Goal: Task Accomplishment & Management: Manage account settings

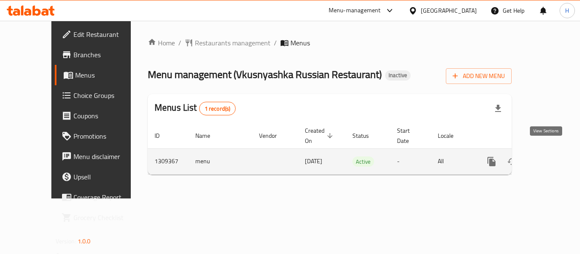
click at [546, 160] on link "enhanced table" at bounding box center [553, 162] width 20 height 20
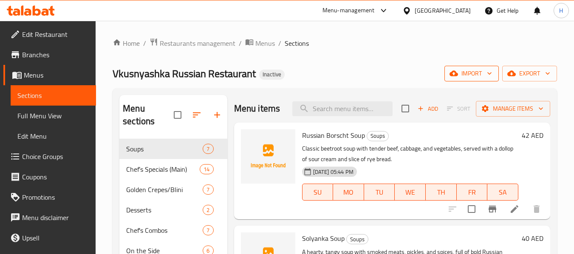
click at [481, 71] on span "import" at bounding box center [471, 73] width 41 height 11
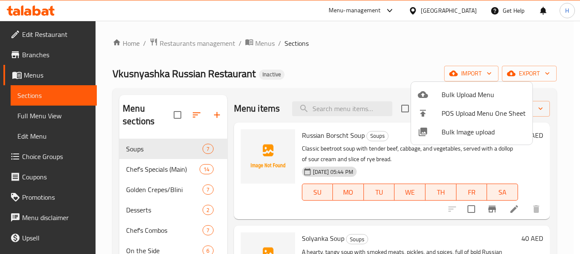
click at [464, 131] on span "Bulk Image upload" at bounding box center [484, 132] width 84 height 10
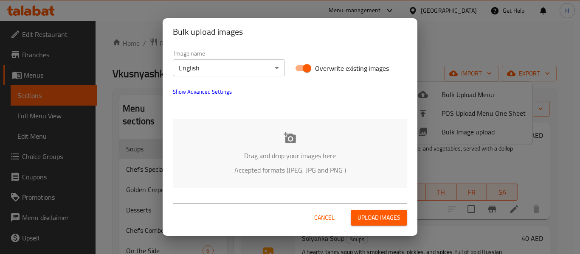
click at [318, 127] on div "Drag and drop your images here Accepted formats (JPEG, JPG and PNG )" at bounding box center [290, 153] width 235 height 69
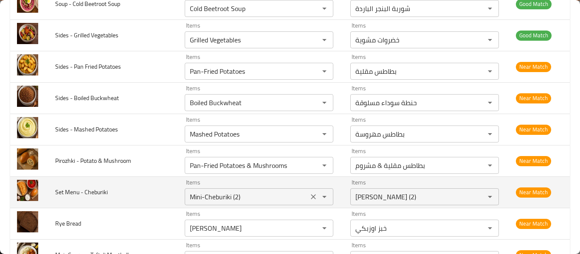
scroll to position [453, 0]
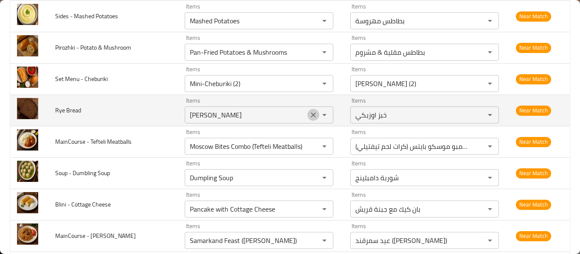
click at [309, 116] on icon "Clear" at bounding box center [313, 115] width 8 height 8
click at [308, 116] on div "enhanced table" at bounding box center [319, 115] width 22 height 12
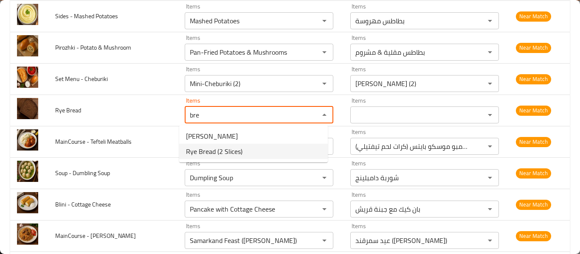
click at [237, 151] on span "Rye Bread (2 Slices)" at bounding box center [214, 152] width 57 height 10
type Bread "Rye Bread (2 Slices)"
type Bread-ar "خبز راي (شريحتان)"
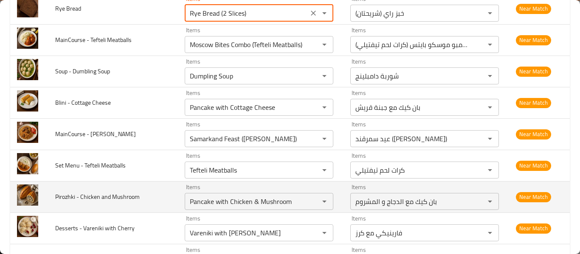
scroll to position [566, 0]
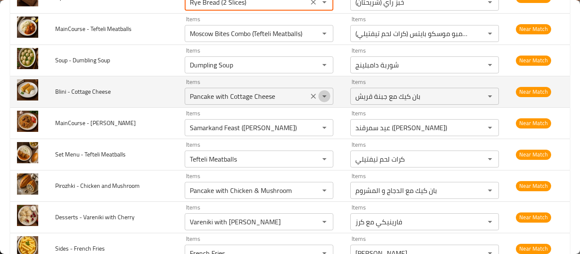
click at [319, 98] on button "Open" at bounding box center [325, 96] width 12 height 12
type Bread "Rye Bread (2 Slices)"
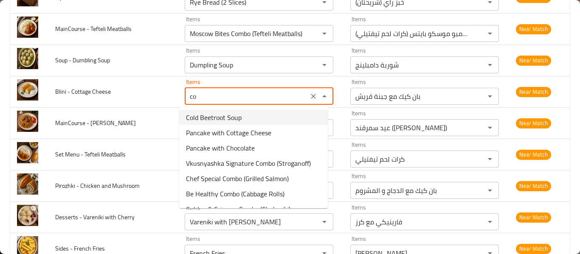
click at [293, 118] on Cheese-option-0 "Cold Beetroot Soup" at bounding box center [253, 117] width 149 height 15
type Cheese "Cold Beetroot Soup"
type Cheese-ar "شوربة البنجر الباردة"
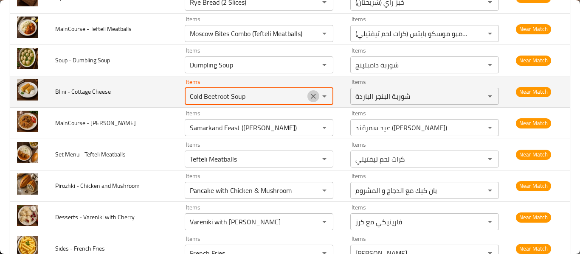
click at [310, 94] on icon "Clear" at bounding box center [313, 96] width 8 height 8
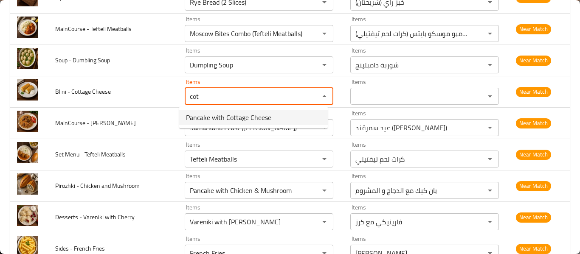
click at [246, 110] on Cheese-option-0 "Pancake with Cottage Cheese" at bounding box center [253, 117] width 149 height 15
type Cheese "Pancake with Cottage Cheese"
type Cheese-ar "بان كيك مع جبنة قريش"
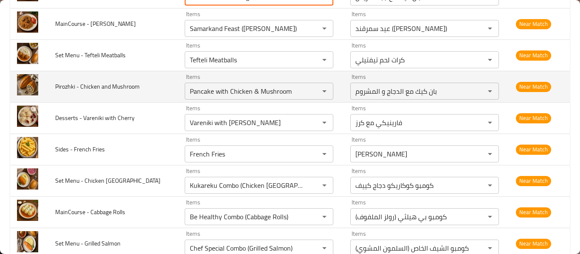
scroll to position [680, 0]
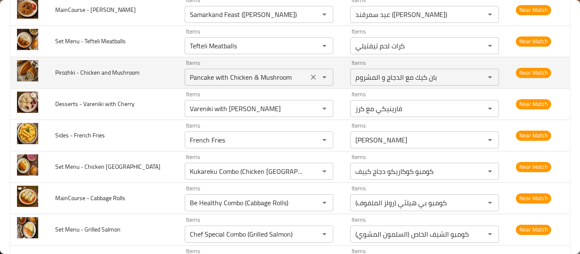
click at [312, 76] on icon "Clear" at bounding box center [313, 77] width 8 height 8
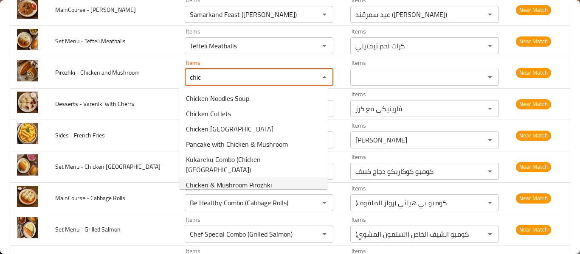
click at [259, 180] on span "Chicken & Mushroom Pirozhki" at bounding box center [229, 185] width 86 height 10
type Mushroom "Chicken & Mushroom Pirozhki"
type Mushroom-ar "بيروزكي الدجاج و المشروم"
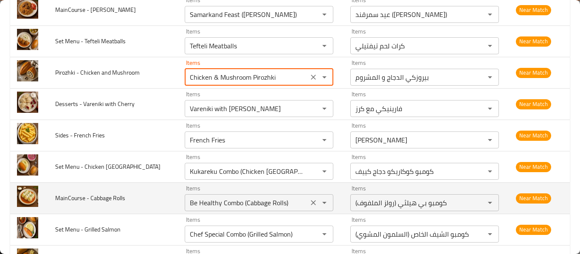
scroll to position [793, 0]
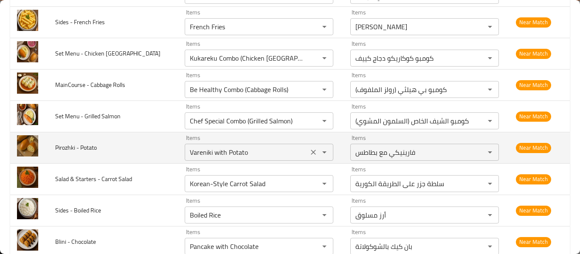
type Mushroom "Chicken & Mushroom Pirozhki"
click at [228, 152] on Potato "Vareniki with Potato" at bounding box center [246, 153] width 119 height 12
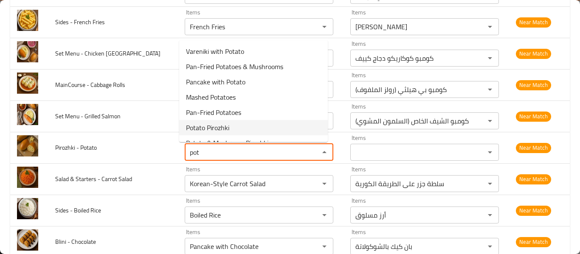
scroll to position [12, 0]
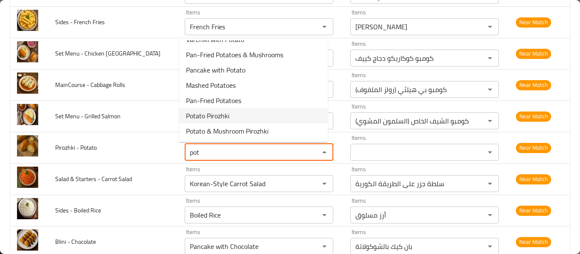
click at [264, 121] on Potato-option-5 "Potato Pirozhki" at bounding box center [253, 115] width 149 height 15
type Potato "Potato Pirozhki"
type Potato-ar "بيروزكي البطاطس"
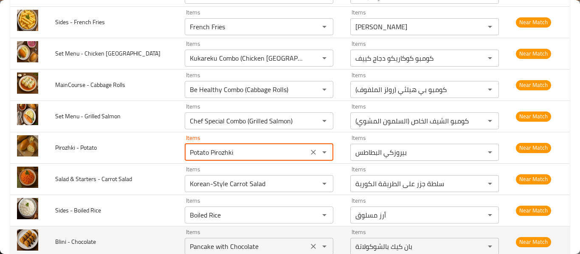
scroll to position [906, 0]
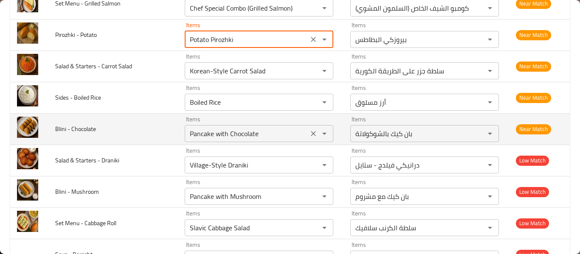
click at [312, 134] on icon "Clear" at bounding box center [313, 134] width 8 height 8
type Potato "Potato Pirozhki"
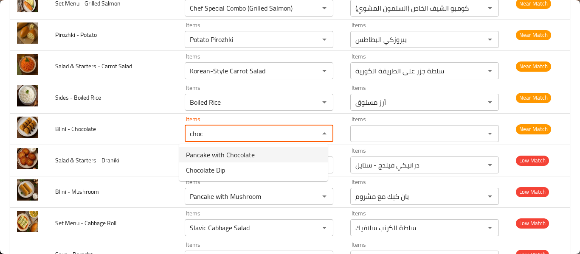
click at [228, 160] on span "Pancake with Chocolate" at bounding box center [220, 155] width 69 height 10
type Chocolate "Pancake with Chocolate"
type Chocolate-ar "بان كيك بالشوكولاتة"
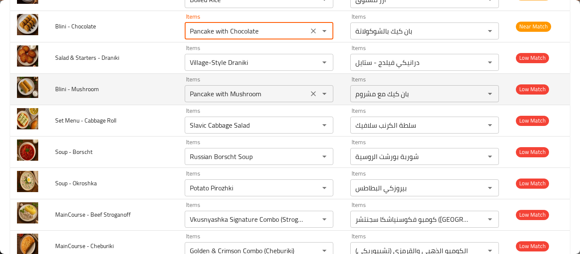
scroll to position [1020, 0]
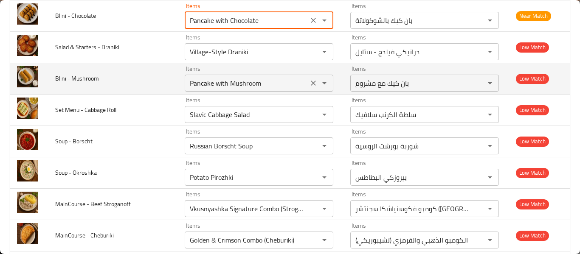
click at [309, 83] on icon "Clear" at bounding box center [313, 83] width 8 height 8
type Chocolate "Pancake with Chocolate"
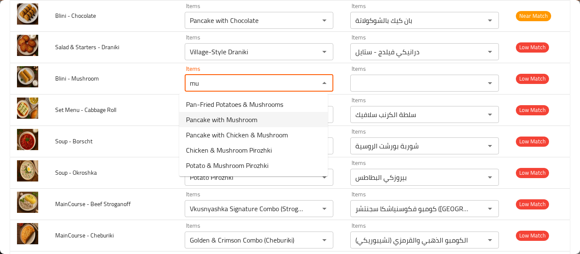
click at [222, 121] on span "Pancake with Mushroom" at bounding box center [221, 120] width 71 height 10
type Mushroom "Pancake with Mushroom"
type Mushroom-ar "بان كيك مع مشروم"
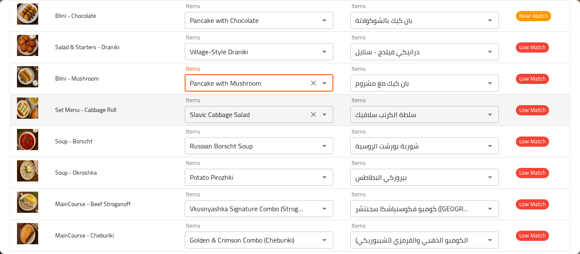
click at [309, 112] on icon "Clear" at bounding box center [313, 114] width 8 height 8
type Mushroom "Pancake with Mushroom"
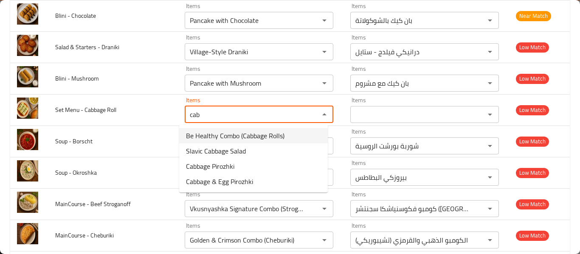
click at [294, 138] on Roll-option-0 "Be Healthy Combo (Cabbage Rolls)" at bounding box center [253, 135] width 149 height 15
click at [294, 138] on div "Russian Borscht Soup Items" at bounding box center [259, 146] width 149 height 17
type Roll "Be Healthy Combo (Cabbage Rolls)"
type Roll-ar "كومبو بي هيلثي (رولز الملفوف)"
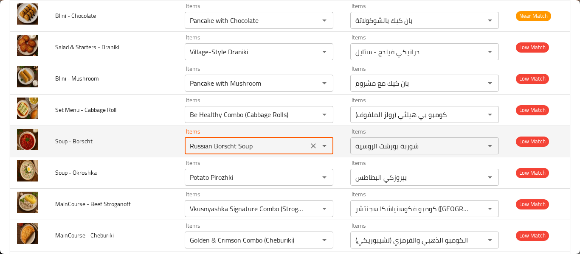
click at [274, 155] on td "Items Russian Borscht Soup Items" at bounding box center [261, 141] width 166 height 31
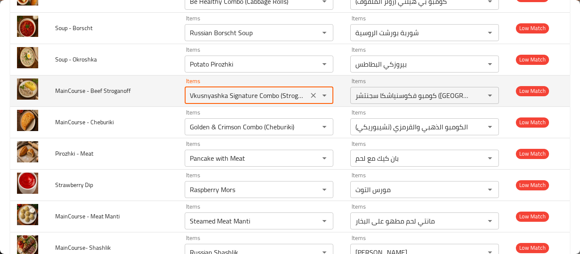
scroll to position [0, 9]
drag, startPoint x: 242, startPoint y: 100, endPoint x: 307, endPoint y: 99, distance: 65.0
click at [307, 99] on div "Vkusnyashka Signature Combo (Stroganoff) Items" at bounding box center [259, 95] width 149 height 17
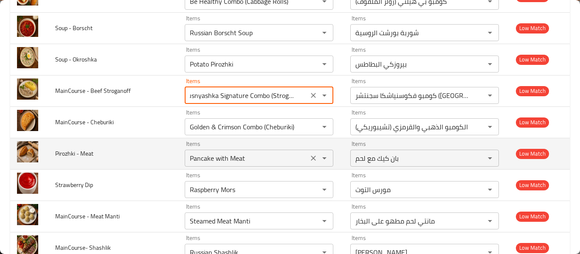
click at [249, 157] on Meat "Pancake with Meat" at bounding box center [246, 159] width 119 height 12
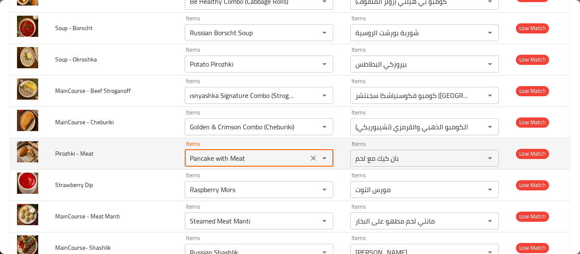
scroll to position [0, 0]
click at [249, 157] on Meat "Pancake with Meat" at bounding box center [246, 159] width 119 height 12
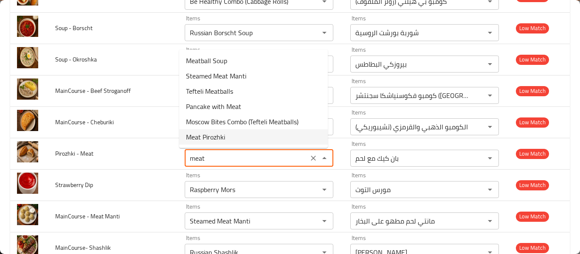
click at [251, 141] on Meat-option-5 "Meat Pirozhki" at bounding box center [253, 137] width 149 height 15
type Meat "Meat Pirozhki"
type Meat-ar "بيروزكي اللحم"
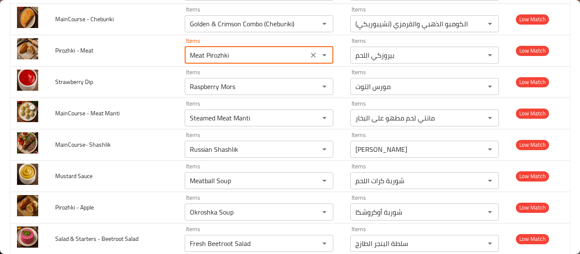
scroll to position [1246, 0]
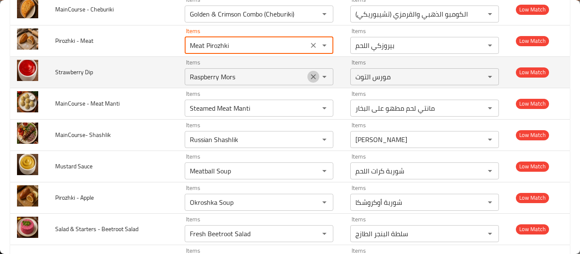
click at [309, 79] on icon "Clear" at bounding box center [313, 77] width 8 height 8
type Meat "Meat Pirozhki"
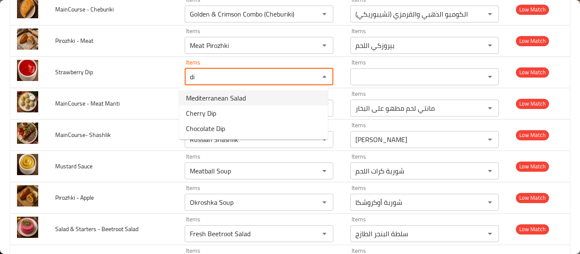
type Dip "d"
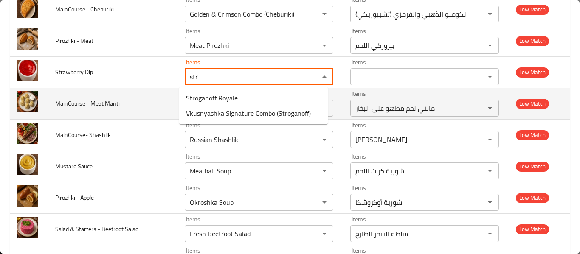
type Dip "str"
click at [127, 88] on td "MainCourse - Meat Manti" at bounding box center [113, 103] width 130 height 31
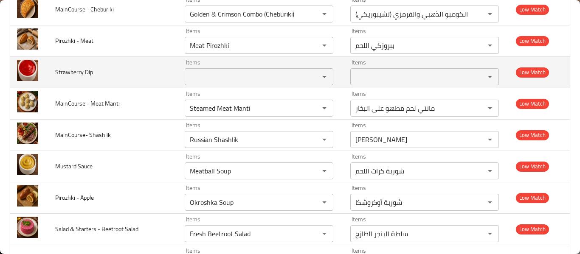
click at [62, 74] on span "Strawberry Dip" at bounding box center [74, 72] width 38 height 11
click at [63, 74] on span "Strawberry Dip" at bounding box center [74, 72] width 38 height 11
click at [64, 74] on span "Strawberry Dip" at bounding box center [74, 72] width 38 height 11
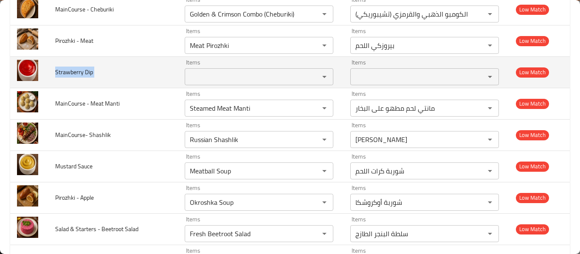
copy span "Strawberry Dip"
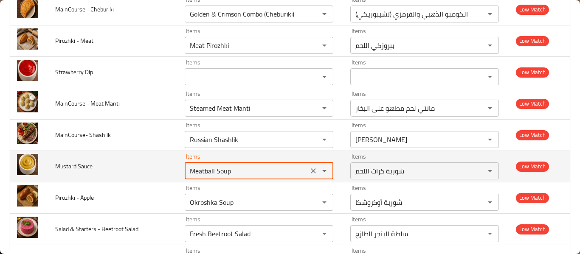
click at [261, 165] on Sauce "Meatball Soup" at bounding box center [246, 171] width 119 height 12
type Sauce "Meatball Soup"
click at [72, 168] on span "Mustard Sauce" at bounding box center [73, 166] width 37 height 11
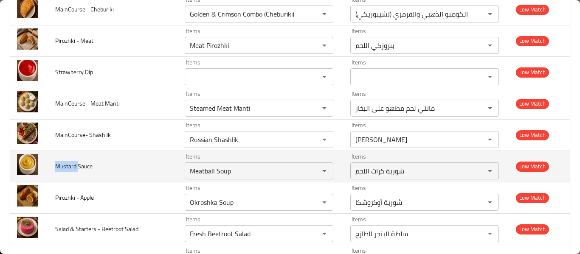
click at [72, 168] on span "Mustard Sauce" at bounding box center [73, 166] width 37 height 11
copy span "Mustard Sauce"
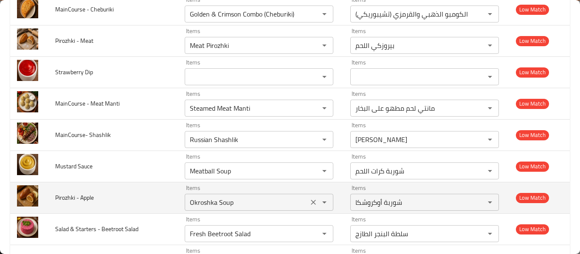
click at [288, 203] on Apple "Okroshka Soup" at bounding box center [246, 203] width 119 height 12
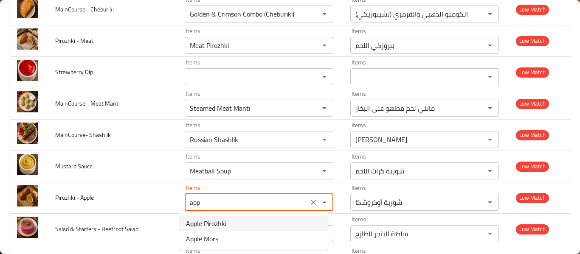
click at [269, 219] on Apple-option-0 "Apple Pirozhki" at bounding box center [253, 223] width 149 height 15
type Apple "Apple Pirozhki"
type Apple-ar "بيروزكي تفاح"
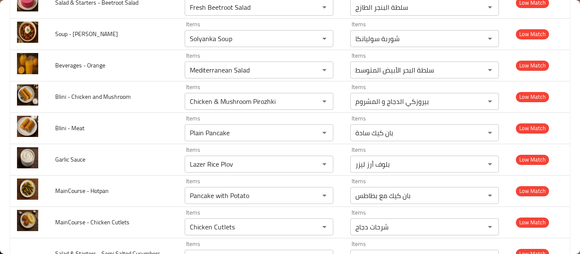
scroll to position [1360, 0]
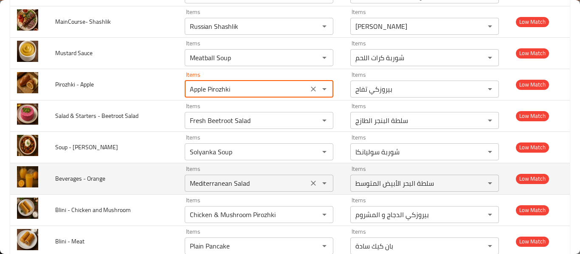
click at [311, 184] on icon "Clear" at bounding box center [313, 183] width 5 height 5
type Apple "Apple Pirozhki"
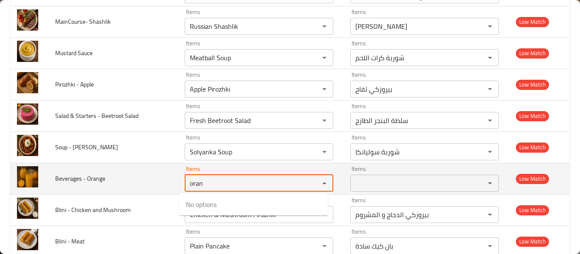
type Orange "oran"
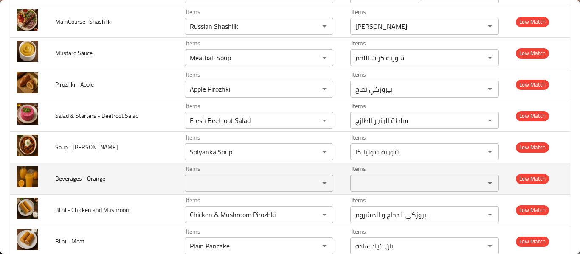
click at [99, 180] on span "Beverages - Orange" at bounding box center [80, 178] width 50 height 11
copy span "Beverages - Orange"
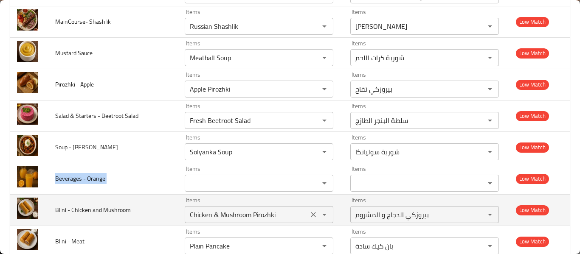
click at [209, 206] on div "Chicken & Mushroom Pirozhki Items" at bounding box center [259, 214] width 149 height 17
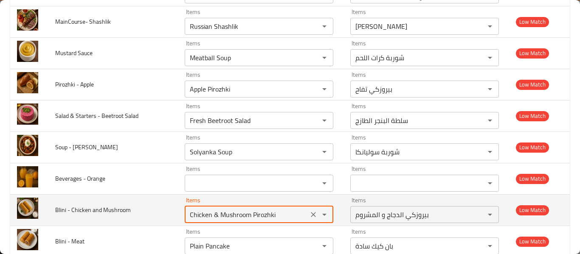
click at [247, 212] on Mushroom "Chicken & Mushroom Pirozhki" at bounding box center [246, 215] width 119 height 12
click at [250, 215] on Mushroom "Chicken & Mushroom Pirozhki" at bounding box center [246, 215] width 119 height 12
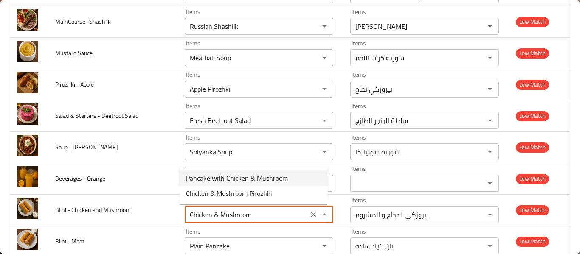
click at [250, 180] on span "Pancake with Chicken & Mushroom" at bounding box center [237, 178] width 102 height 10
type Mushroom "Pancake with Chicken & Mushroom"
type Mushroom-ar "بان كيك مع الدجاج و المشروم"
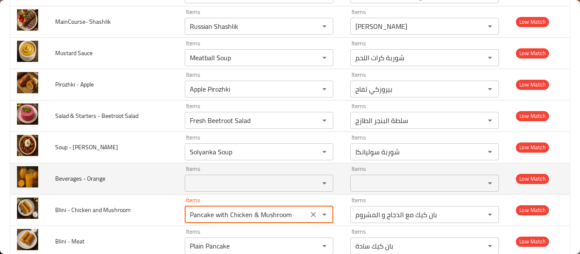
scroll to position [1473, 0]
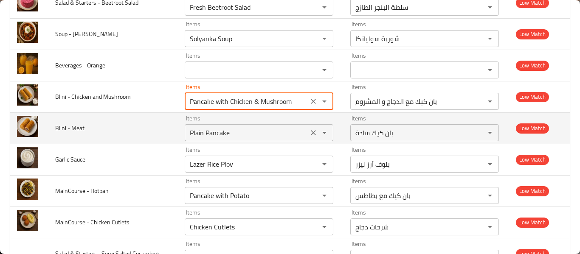
type Mushroom "Pancake with Chicken & Mushroom"
click at [220, 131] on Meat "Plain Pancake" at bounding box center [246, 133] width 119 height 12
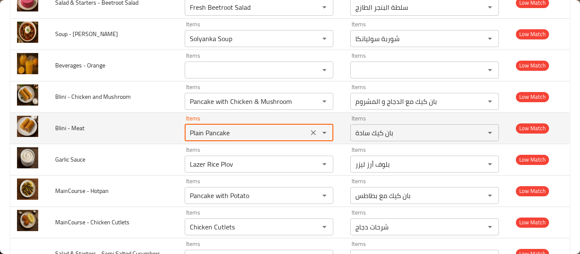
click at [220, 131] on Meat "Plain Pancake" at bounding box center [246, 133] width 119 height 12
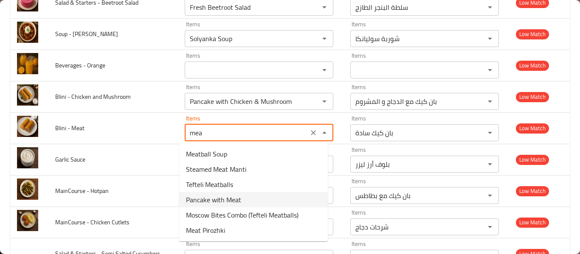
click at [254, 198] on Meat-option-3 "Pancake with Meat" at bounding box center [253, 199] width 149 height 15
type Meat "Pancake with Meat"
click at [254, 198] on Hotpan "Pancake with Potato" at bounding box center [246, 196] width 119 height 12
type Meat-ar "بان كيك مع لحم"
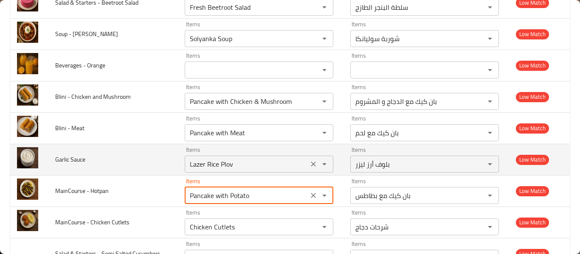
click at [309, 164] on icon "Clear" at bounding box center [313, 164] width 8 height 8
click at [308, 164] on div "enhanced table" at bounding box center [319, 164] width 22 height 12
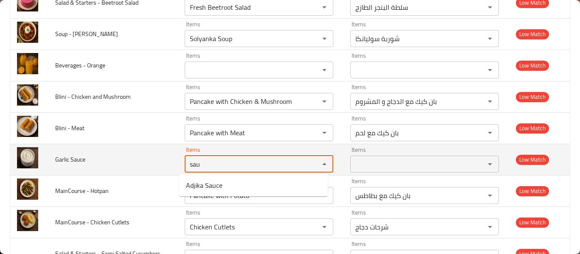
type Sauce "sau"
click at [77, 164] on span "Garlic Sauce" at bounding box center [70, 159] width 30 height 11
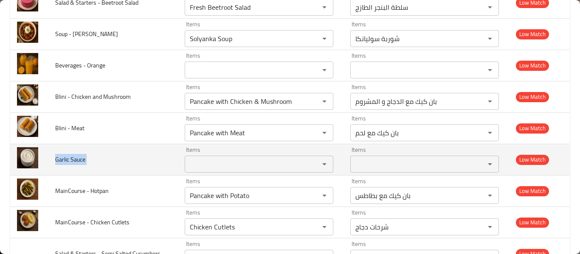
click at [77, 164] on span "Garlic Sauce" at bounding box center [70, 159] width 30 height 11
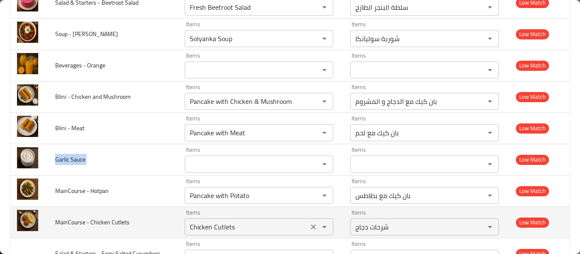
copy span "Garlic Sauce"
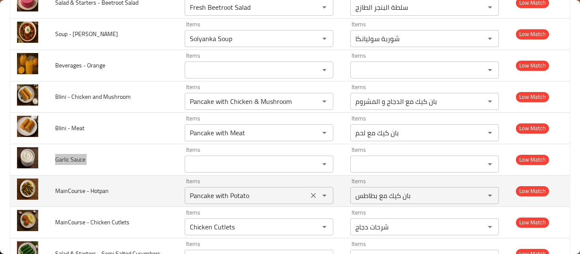
scroll to position [1586, 0]
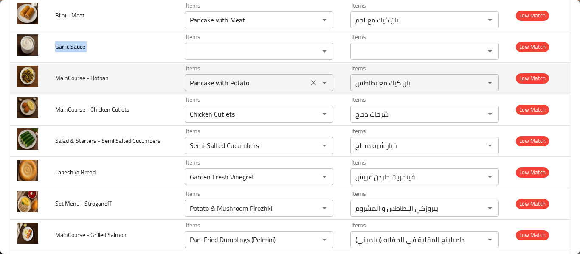
click at [245, 87] on Hotpan "Pancake with Potato" at bounding box center [246, 83] width 119 height 12
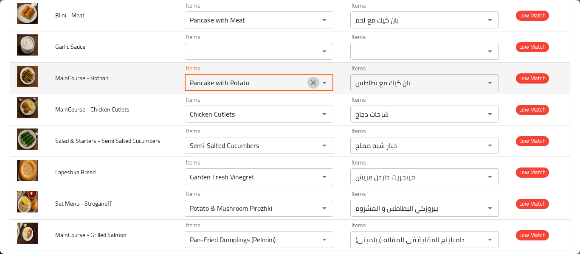
click at [311, 84] on icon "Clear" at bounding box center [313, 82] width 5 height 5
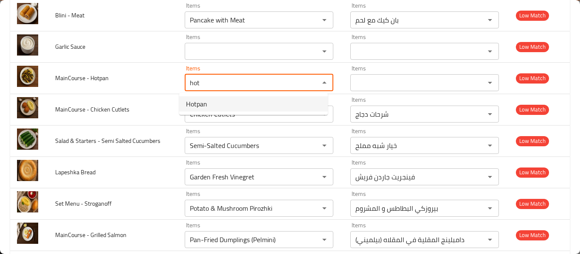
click at [215, 112] on Hotpan-popup "Hotpan" at bounding box center [253, 104] width 149 height 22
click at [215, 105] on Hotpan-option-0 "Hotpan" at bounding box center [253, 103] width 149 height 15
type Hotpan "Hotpan"
type Hotpan-ar "هوت بان"
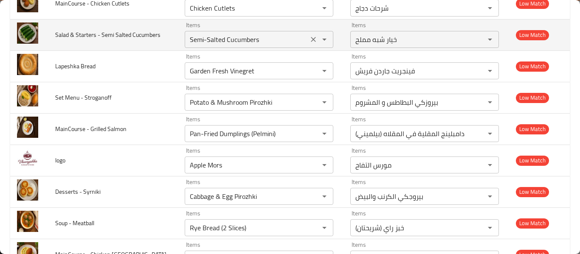
scroll to position [1699, 0]
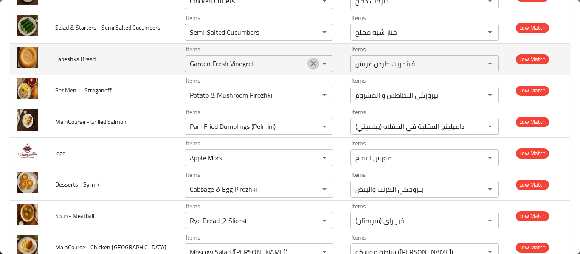
click at [313, 64] on button "Clear" at bounding box center [314, 64] width 12 height 12
type Hotpan "Hotpan"
click at [313, 64] on div "enhanced table" at bounding box center [319, 64] width 22 height 12
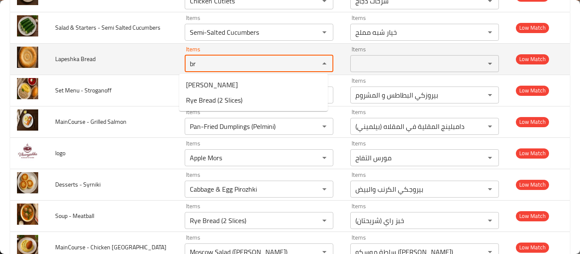
type Bread "br"
click at [89, 55] on span "Lapeshka Bread" at bounding box center [75, 59] width 40 height 11
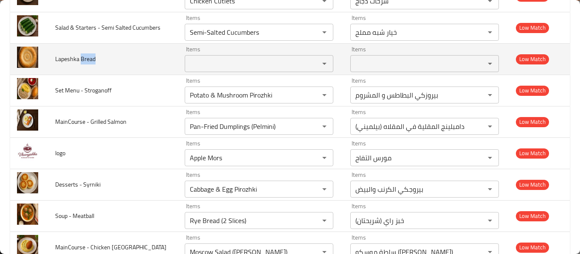
click at [89, 55] on span "Lapeshka Bread" at bounding box center [75, 59] width 40 height 11
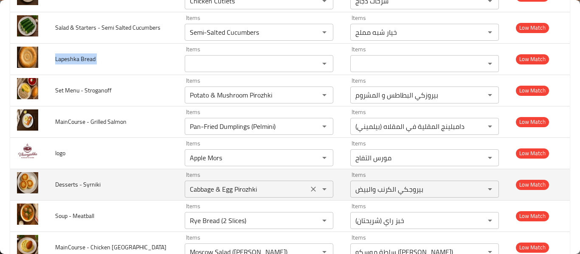
copy span "Lapeshka Bread"
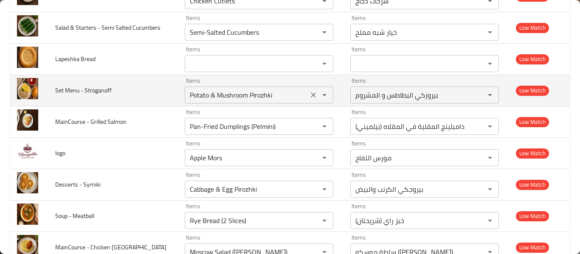
click at [291, 93] on Stroganoff "Potato & Mushroom Pirozhki" at bounding box center [246, 95] width 119 height 12
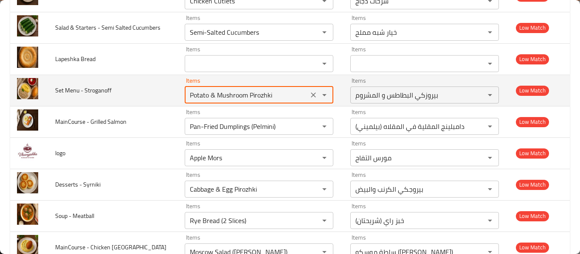
click at [309, 93] on icon "Clear" at bounding box center [313, 95] width 8 height 8
click at [309, 93] on div "enhanced table" at bounding box center [319, 95] width 22 height 12
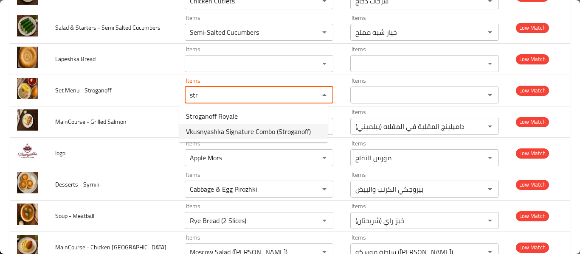
click at [274, 133] on span "Vkusnyashka Signature Combo (Stroganoff)" at bounding box center [248, 132] width 125 height 10
type Stroganoff "Vkusnyashka Signature Combo (Stroganoff)"
type Stroganoff-ar "كومبو فكوسنياشكا سجنتشر ([GEOGRAPHIC_DATA])"
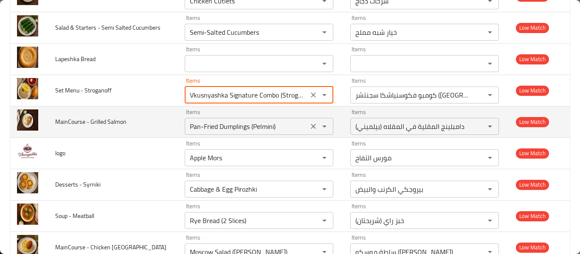
click at [309, 124] on icon "Clear" at bounding box center [313, 126] width 8 height 8
type Stroganoff "Vkusnyashka Signature Combo (Stroganoff)"
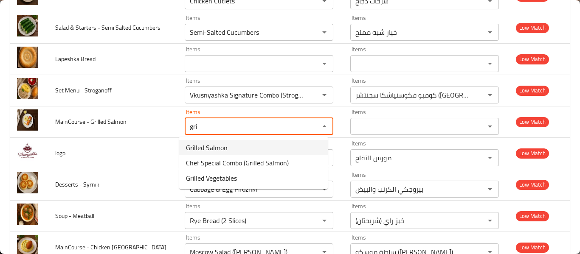
click at [283, 147] on Salmon-option-0 "Grilled Salmon" at bounding box center [253, 147] width 149 height 15
click at [283, 147] on div "Items Apple Mors Items" at bounding box center [259, 154] width 149 height 26
type Salmon "Grilled Salmon"
type Salmon-ar "[PERSON_NAME]"
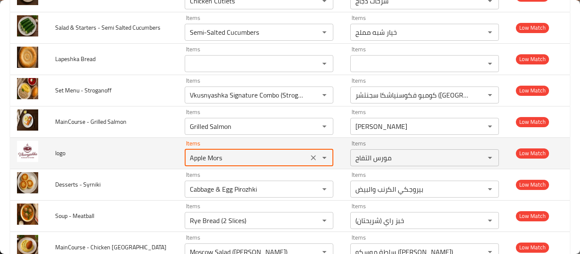
click at [313, 158] on div "enhanced table" at bounding box center [319, 158] width 22 height 12
click at [309, 158] on icon "Clear" at bounding box center [313, 158] width 8 height 8
click at [308, 158] on div "enhanced table" at bounding box center [319, 158] width 22 height 12
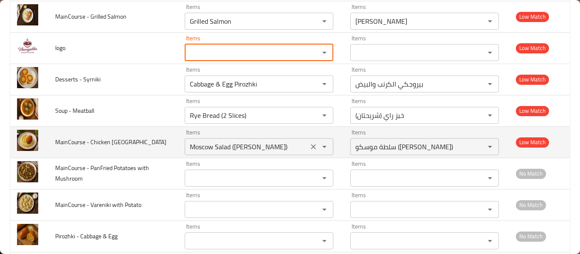
scroll to position [1813, 0]
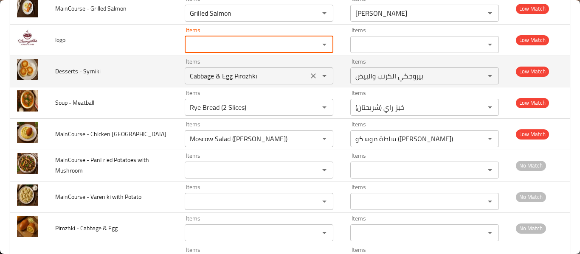
click at [309, 80] on icon "Clear" at bounding box center [313, 76] width 8 height 8
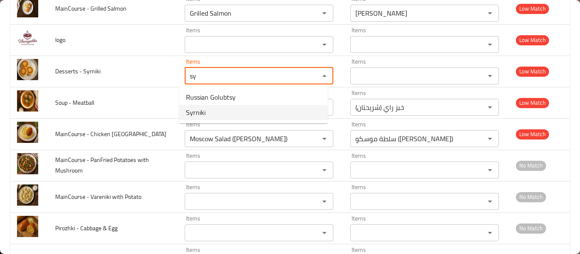
click at [239, 114] on Syrniki-option-1 "Syrniki" at bounding box center [253, 112] width 149 height 15
type Syrniki "Syrniki"
type Syrniki-ar "سيرنيكي"
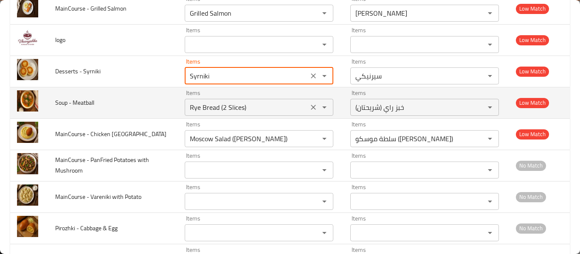
click at [309, 105] on icon "Clear" at bounding box center [313, 107] width 8 height 8
type Syrniki "Syrniki"
click at [308, 105] on div "enhanced table" at bounding box center [319, 108] width 22 height 12
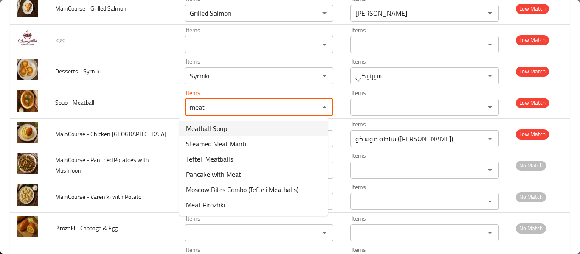
click at [199, 124] on span "Meatball Soup" at bounding box center [206, 129] width 41 height 10
click at [199, 122] on div "Items Moscow Salad (Olivier) Items" at bounding box center [259, 135] width 149 height 26
type Meatball "Meatball Soup"
type Meatball-ar "شوربة كرات اللحم"
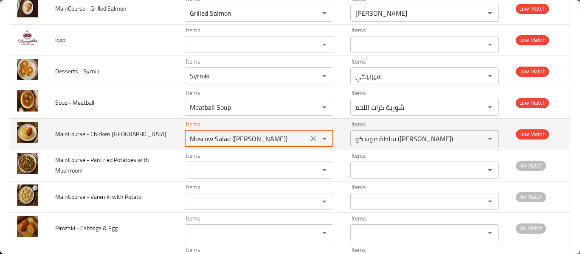
click at [308, 142] on button "Clear" at bounding box center [314, 139] width 12 height 12
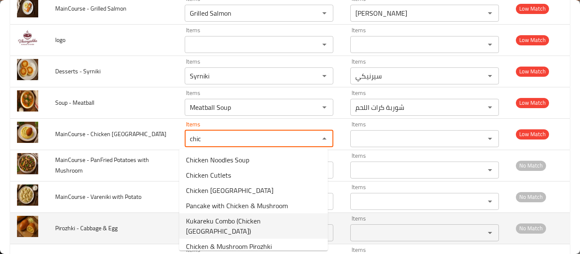
click at [271, 224] on span "Kukareku Combo (Chicken [GEOGRAPHIC_DATA])" at bounding box center [253, 226] width 135 height 20
type Kiev "Kukareku Combo (Chicken [GEOGRAPHIC_DATA])"
type Kiev-ar "كومبو كوكاريكو دجاج كييف"
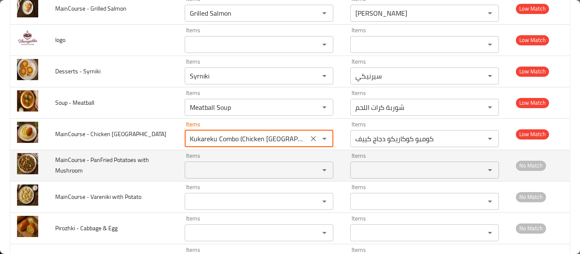
type Kiev "Kukareku Combo (Chicken [GEOGRAPHIC_DATA])"
click at [262, 174] on Mushroom "Items" at bounding box center [246, 170] width 119 height 12
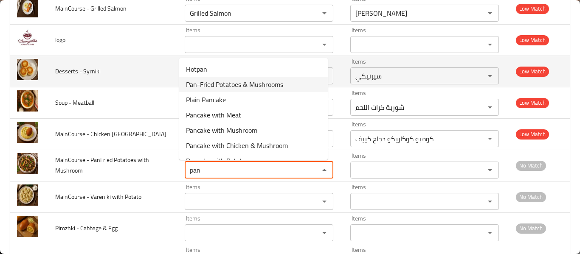
click at [265, 86] on span "Pan-Fried Potatoes & Mushrooms" at bounding box center [234, 84] width 97 height 10
type Mushroom "Pan-Fried Potatoes & Mushrooms"
type Mushroom-ar "بطاطس مقلية & مشروم"
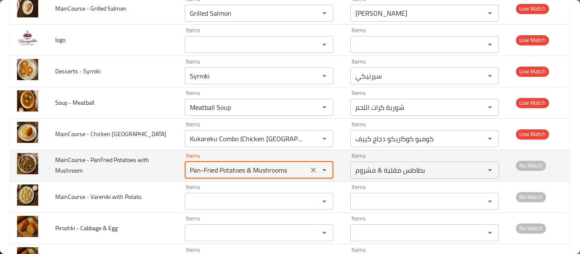
scroll to position [1926, 0]
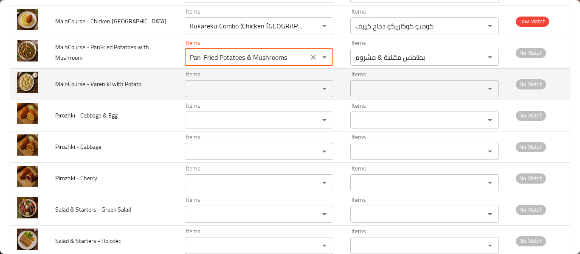
type Mushroom "Pan-Fried Potatoes & Mushrooms"
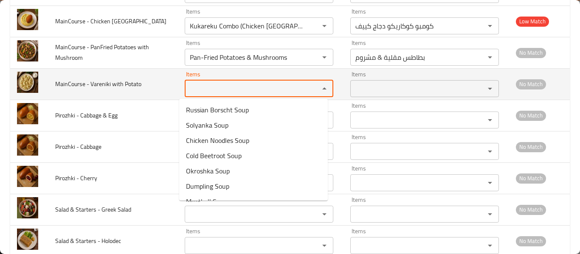
click at [215, 86] on Potato "Items" at bounding box center [246, 89] width 119 height 12
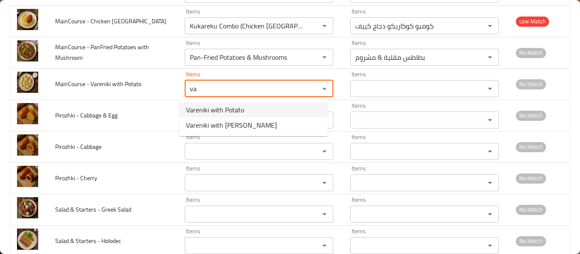
click at [234, 109] on span "Vareniki with Potato" at bounding box center [215, 110] width 58 height 10
type Potato "Vareniki with Potato"
type Potato-ar "فارينيكي مع بطاطس"
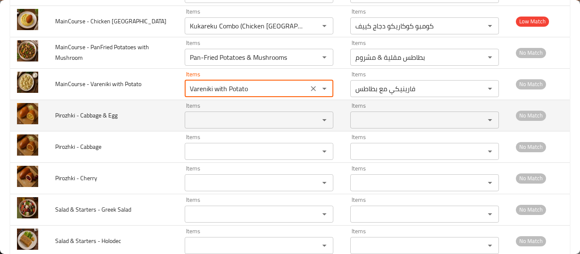
type Potato "Vareniki with Potato"
click at [231, 119] on Egg "Items" at bounding box center [246, 120] width 119 height 12
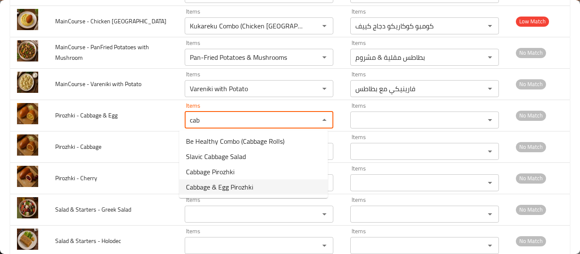
click at [245, 189] on span "Cabbage & Egg Pirozhki" at bounding box center [219, 187] width 67 height 10
type Egg "Cabbage & Egg Pirozhki"
type Egg-ar "بيروجكي الكرنب والبيض"
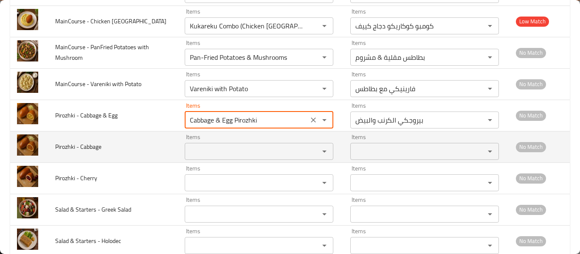
type Egg "Cabbage & Egg Pirozhki"
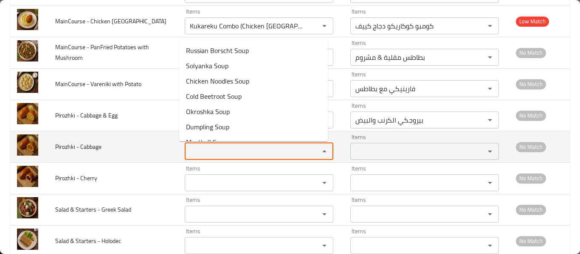
click at [237, 155] on Cabbage "Items" at bounding box center [246, 152] width 119 height 12
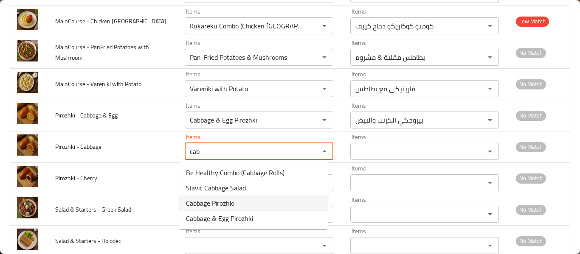
click at [223, 201] on span "Cabbage Pirozhki" at bounding box center [210, 203] width 48 height 10
click at [223, 201] on div "Items Items" at bounding box center [259, 210] width 149 height 26
type Cabbage "Cabbage Pirozhki"
type Cabbage-ar "[PERSON_NAME]"
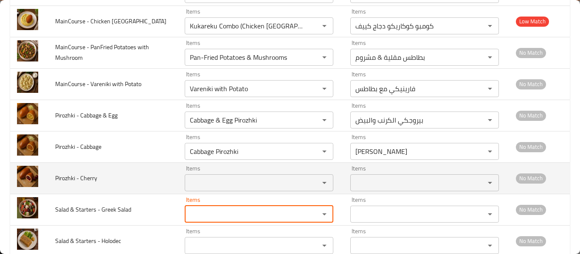
click at [232, 185] on Cherry "Items" at bounding box center [246, 183] width 119 height 12
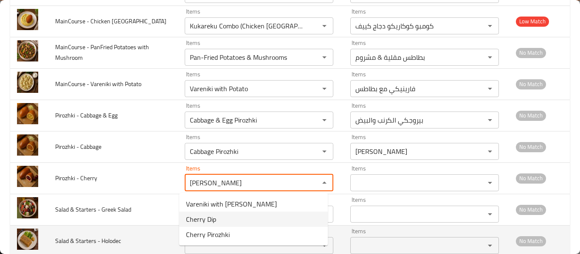
click at [224, 234] on span "Cherry Pirozhki" at bounding box center [208, 235] width 44 height 10
click at [224, 234] on div "Items Items" at bounding box center [259, 242] width 149 height 26
type Cherry "Cherry Pirozhki"
type Cherry-ar "بيروزكي الكرز"
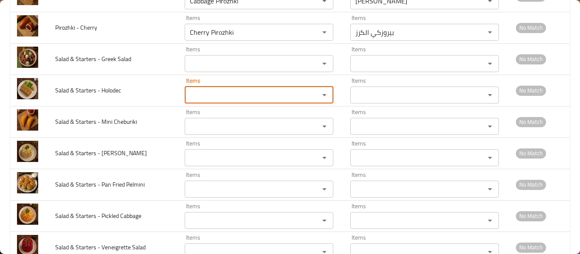
scroll to position [2153, 0]
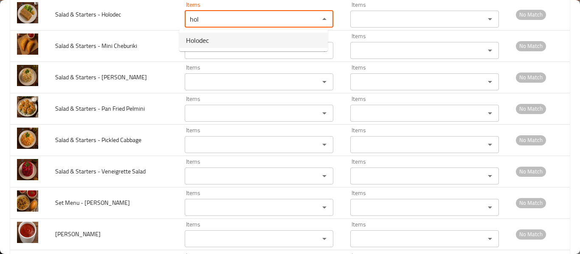
click at [216, 41] on Holodec-option-0 "Holodec" at bounding box center [253, 40] width 149 height 15
click at [216, 41] on div "Items Items" at bounding box center [259, 46] width 149 height 26
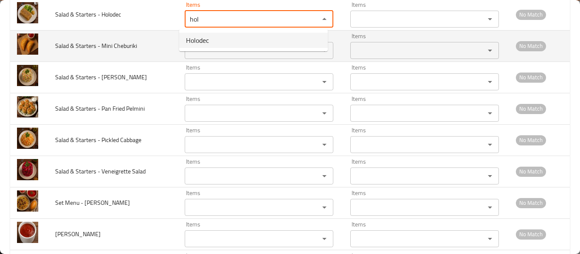
type Holodec "Holodec"
type Holodec-ar "هولوديك"
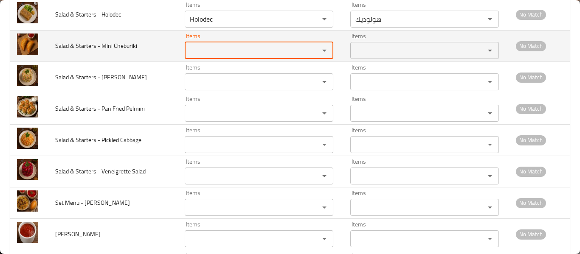
click at [212, 49] on Cheburiki "Items" at bounding box center [246, 51] width 119 height 12
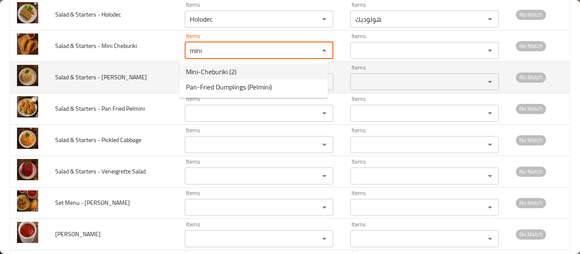
click at [218, 73] on span "Mini-Cheburiki (2)" at bounding box center [211, 72] width 51 height 10
type Cheburiki "Mini-Cheburiki (2)"
type Cheburiki-ar "[PERSON_NAME] (2)"
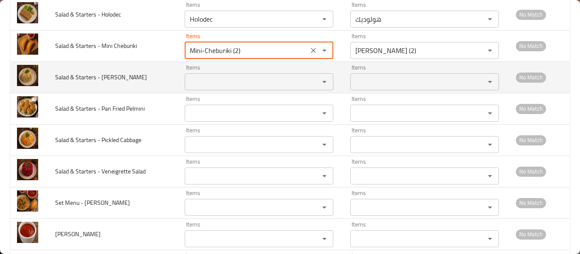
type Cheburiki "Mini-Cheburiki (2)"
click at [216, 86] on Salad "Items" at bounding box center [246, 82] width 119 height 12
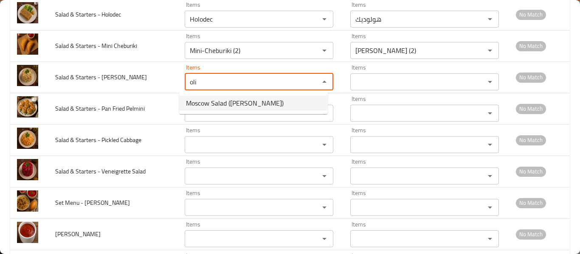
click at [195, 102] on span "Moscow Salad ([PERSON_NAME])" at bounding box center [235, 103] width 98 height 10
click at [195, 102] on div "Items Items" at bounding box center [259, 109] width 149 height 26
type Salad "Moscow Salad ([PERSON_NAME])"
type Salad-ar "سلطة موسكو ([PERSON_NAME])"
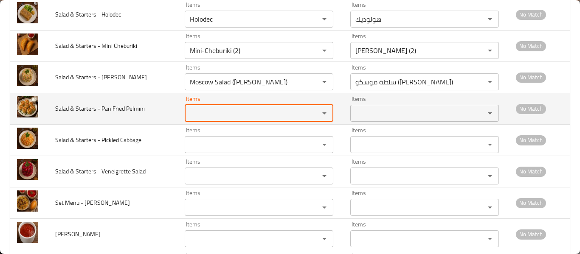
click at [198, 105] on div "Items" at bounding box center [259, 113] width 149 height 17
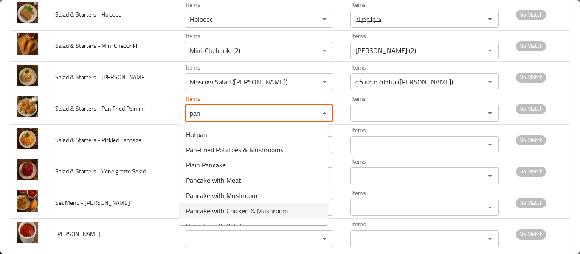
scroll to position [73, 0]
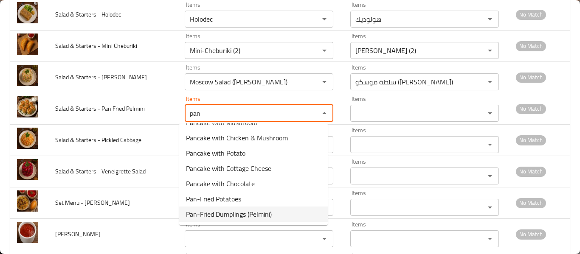
click at [250, 210] on span "Pan-Fried Dumplings (Pelmini)" at bounding box center [229, 214] width 86 height 10
type Pelmini "Pan-Fried Dumplings (Pelmini)"
click at [250, 210] on Plov "Items" at bounding box center [246, 208] width 119 height 12
type Pelmini-ar "دامبلينج المقلية في المقلاه (بيلميني)"
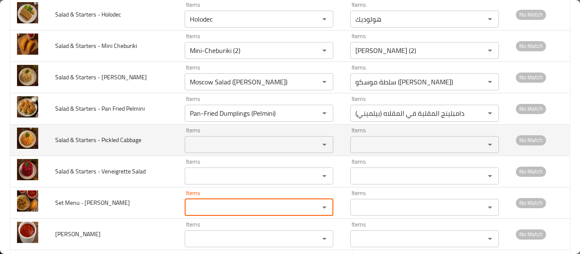
click at [239, 144] on Cabbage "Items" at bounding box center [246, 145] width 119 height 12
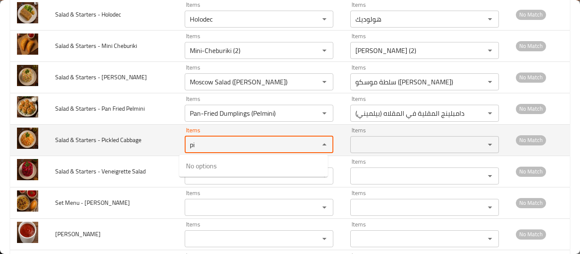
type Cabbage "p"
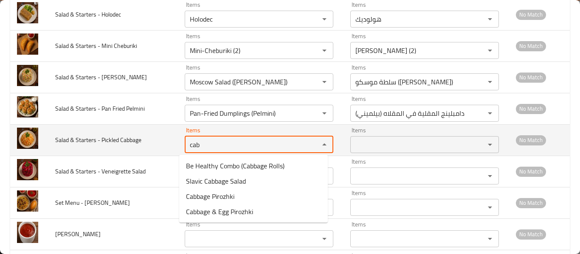
type Cabbage "cab"
click at [101, 141] on span "Salad & Starters - Pickled Cabbage" at bounding box center [98, 140] width 86 height 11
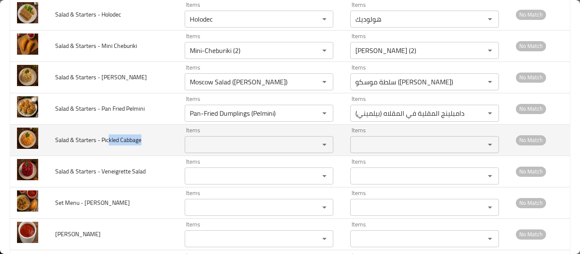
click at [142, 142] on td "Salad & Starters - Pickled Cabbage" at bounding box center [113, 139] width 130 height 31
copy span "Pickled Cabbage"
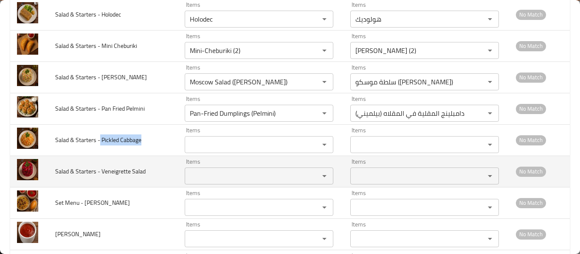
drag, startPoint x: 100, startPoint y: 142, endPoint x: 190, endPoint y: 177, distance: 96.0
click at [166, 153] on td "Salad & Starters - Pickled Cabbage" at bounding box center [113, 139] width 130 height 31
click at [203, 181] on Salad "Items" at bounding box center [246, 176] width 119 height 12
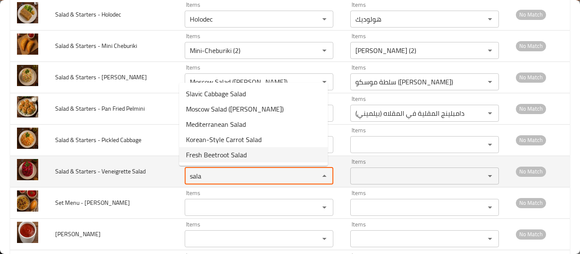
type Salad "sala"
click at [103, 172] on span "Salad & Starters - Veneigrette Salad" at bounding box center [100, 171] width 90 height 11
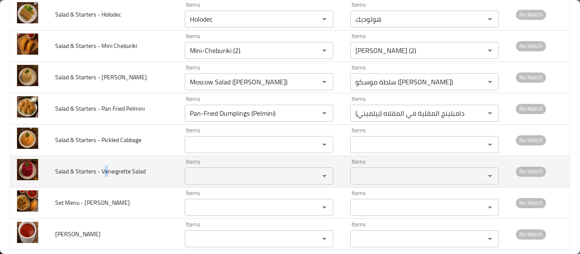
click at [106, 171] on span "Salad & Starters - Veneigrette Salad" at bounding box center [100, 171] width 90 height 11
click at [107, 171] on span "Salad & Starters - Veneigrette Salad" at bounding box center [100, 171] width 90 height 11
copy span "Veneigrette Salad"
drag, startPoint x: 100, startPoint y: 171, endPoint x: 151, endPoint y: 167, distance: 51.5
click at [151, 167] on td "Salad & Starters - Veneigrette Salad" at bounding box center [113, 171] width 130 height 31
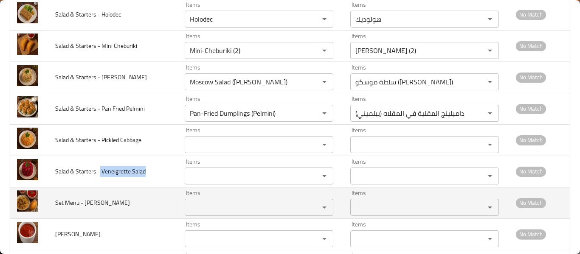
click at [204, 208] on Plov "Items" at bounding box center [246, 208] width 119 height 12
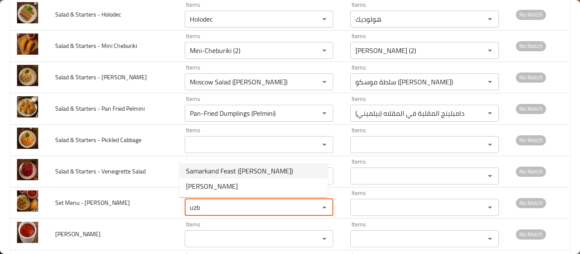
click at [215, 172] on span "Samarkand Feast ([PERSON_NAME])" at bounding box center [239, 171] width 107 height 10
type Plov "Samarkand Feast ([PERSON_NAME])"
type Plov-ar "عيد سمرقند ([PERSON_NAME])"
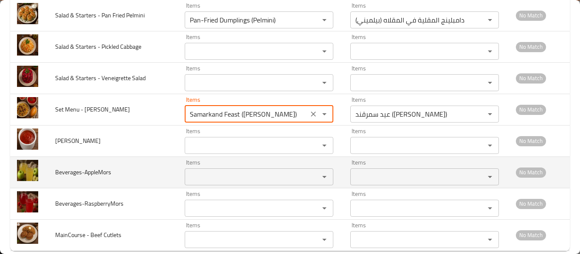
scroll to position [2260, 0]
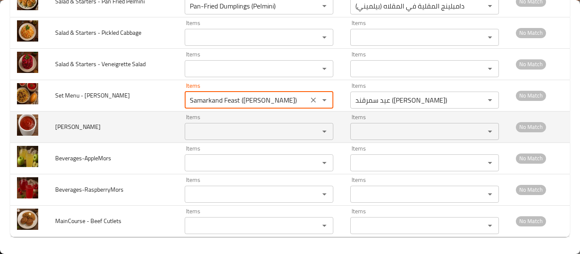
type Plov "Samarkand Feast ([PERSON_NAME])"
click at [196, 129] on Ketchup "Items" at bounding box center [246, 132] width 119 height 12
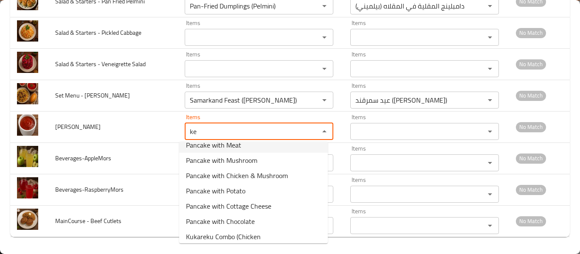
scroll to position [88, 0]
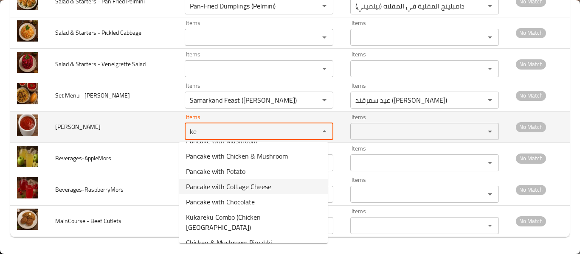
type Ketchup "ke"
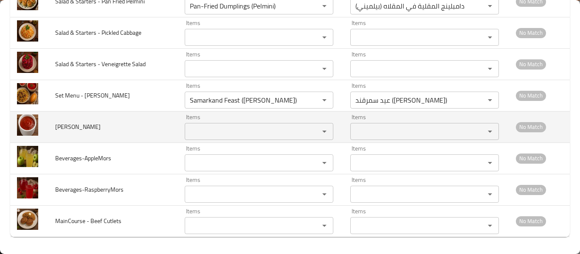
click at [84, 130] on span "Tomato Ketchup" at bounding box center [77, 127] width 45 height 11
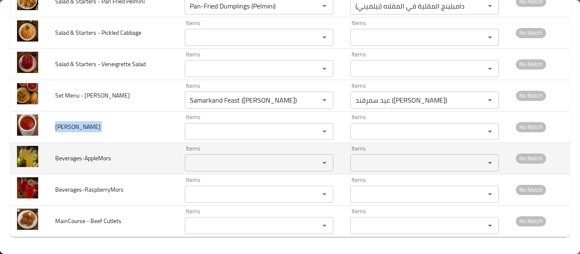
copy span "Tomato Ketchup"
click at [211, 170] on div "Items" at bounding box center [259, 163] width 149 height 17
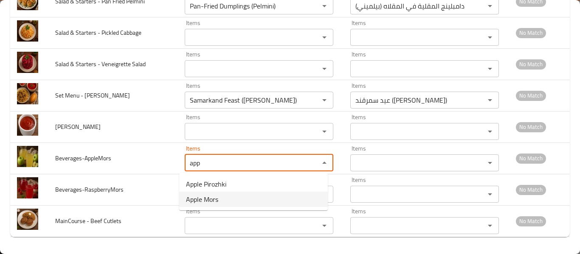
click at [201, 198] on span "Apple Mors" at bounding box center [202, 200] width 32 height 10
type input "Apple Mors"
type input "مورس التفاح"
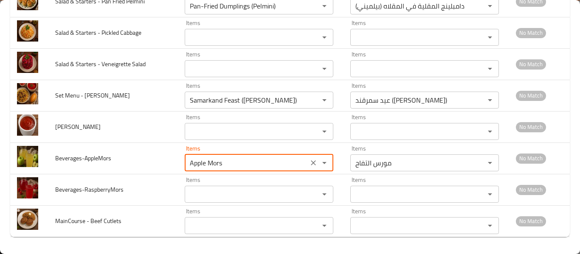
type input "Apple Mors"
click at [201, 198] on input "Items" at bounding box center [246, 195] width 119 height 12
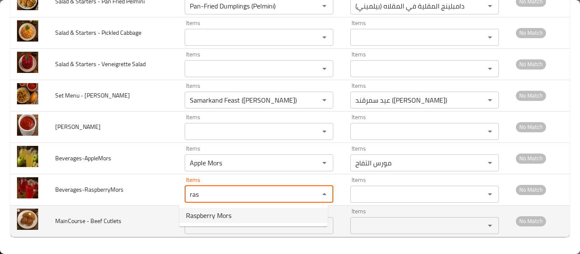
click at [212, 215] on span "Raspberry Mors" at bounding box center [208, 216] width 45 height 10
click at [212, 215] on div "Items Items" at bounding box center [259, 222] width 149 height 26
type input "Raspberry Mors"
type input "مورس التوت"
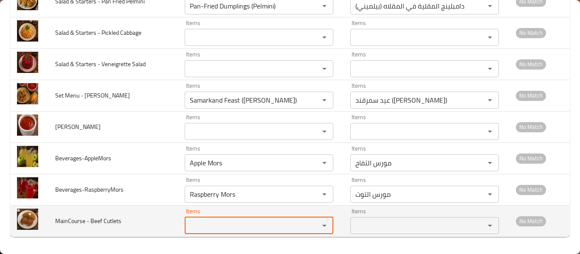
click at [208, 226] on Cutlets "Items" at bounding box center [246, 226] width 119 height 12
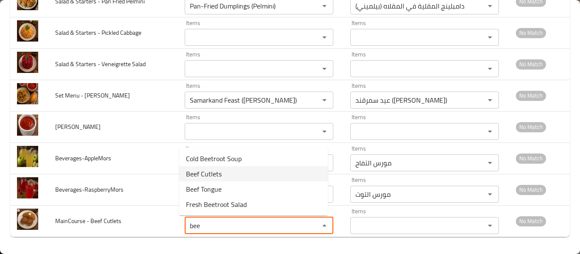
click at [222, 173] on Cutlets-option-1 "Beef Cutlets" at bounding box center [253, 174] width 149 height 15
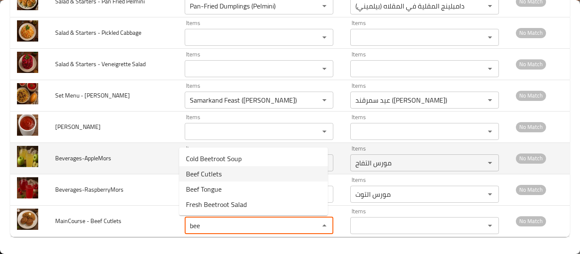
type Cutlets "Beef Cutlets"
type Cutlets-ar "شرحات لحم بقري"
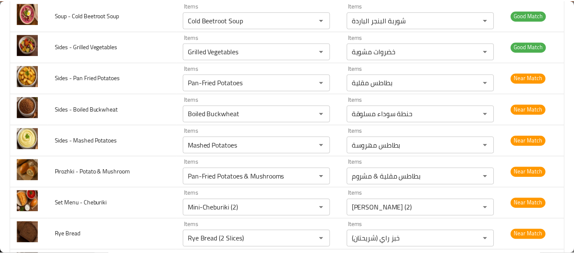
scroll to position [0, 0]
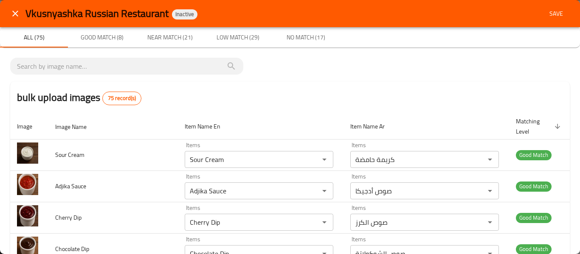
type Cutlets "Beef Cutlets"
click at [550, 19] on button "Save" at bounding box center [556, 14] width 27 height 16
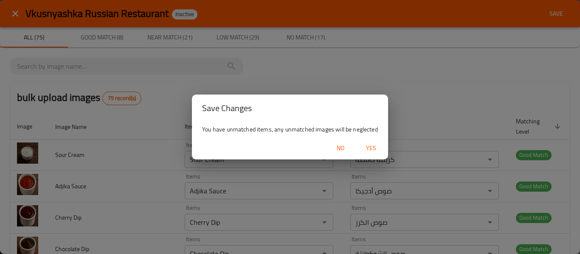
click at [372, 151] on span "Yes" at bounding box center [371, 148] width 20 height 11
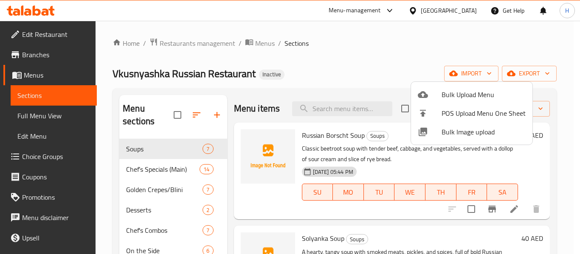
click at [59, 112] on div at bounding box center [290, 127] width 580 height 254
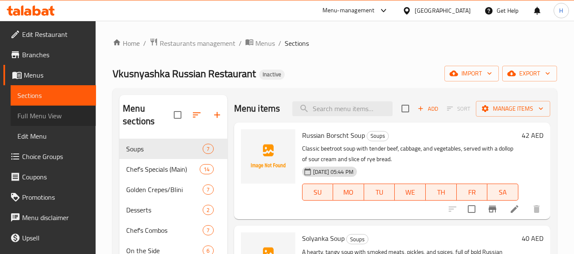
click at [55, 118] on span "Full Menu View" at bounding box center [53, 116] width 72 height 10
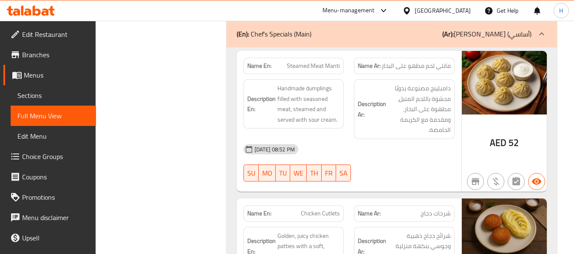
scroll to position [1246, 0]
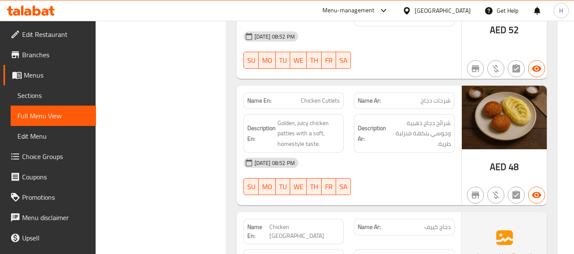
copy span "Chicken Cutlets"
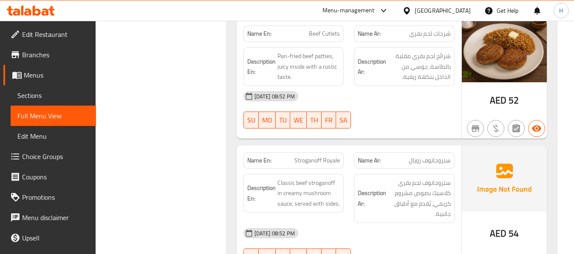
scroll to position [1473, 0]
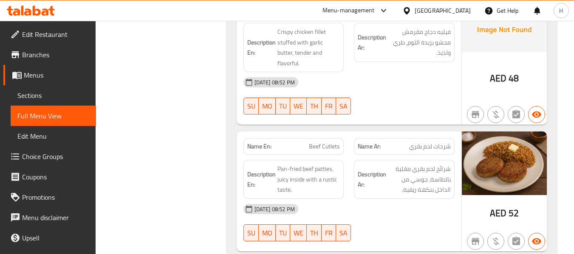
copy span "Beef Cutlets"
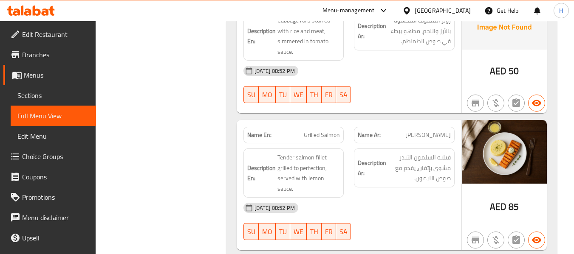
scroll to position [2039, 0]
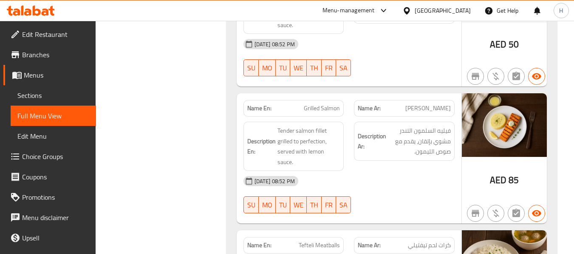
click at [310, 104] on span "Grilled Salmon" at bounding box center [322, 108] width 36 height 9
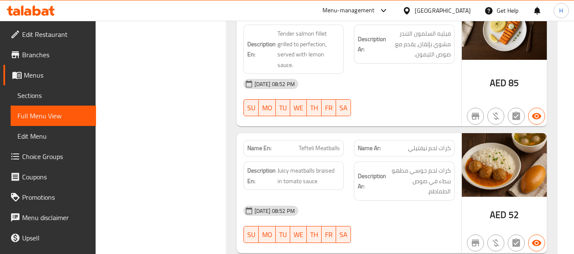
scroll to position [2153, 0]
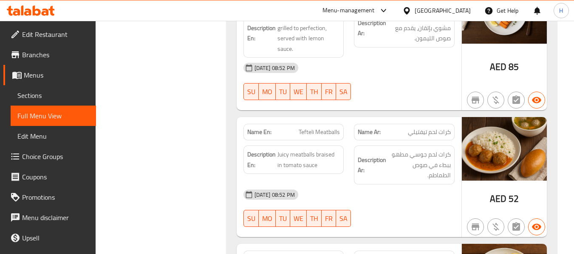
click at [321, 128] on span "Tefteli Meatballs" at bounding box center [319, 132] width 41 height 9
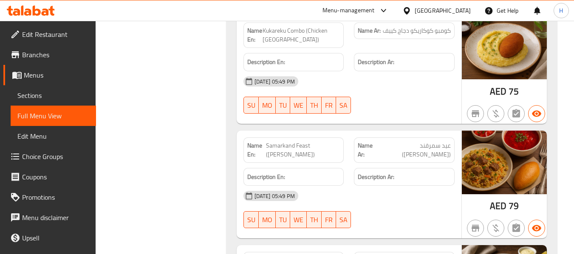
scroll to position [4872, 0]
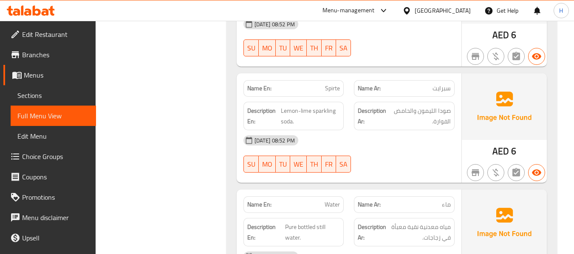
scroll to position [10024, 0]
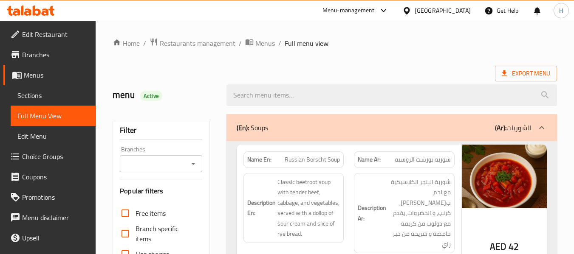
click at [24, 90] on span "Sections" at bounding box center [53, 95] width 72 height 10
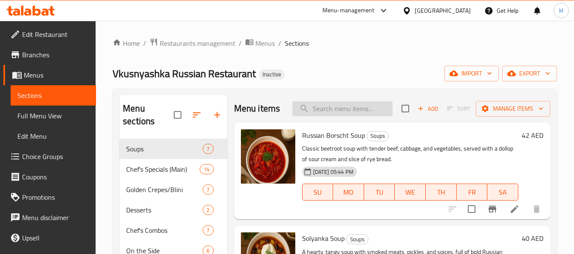
click at [347, 109] on input "search" at bounding box center [342, 109] width 100 height 15
paste input "Chicken Cutlets"
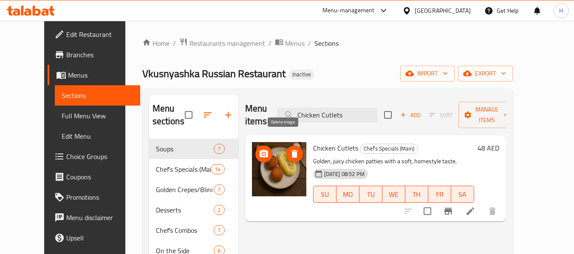
type input "Chicken Cutlets"
click at [286, 147] on button "delete image" at bounding box center [294, 154] width 17 height 17
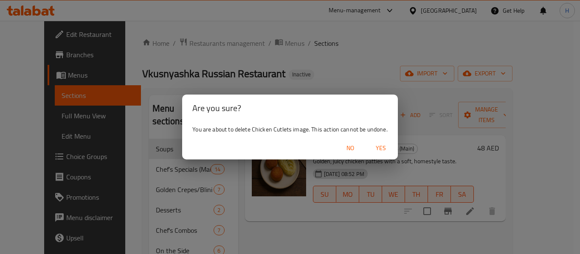
click at [382, 144] on span "Yes" at bounding box center [381, 148] width 20 height 11
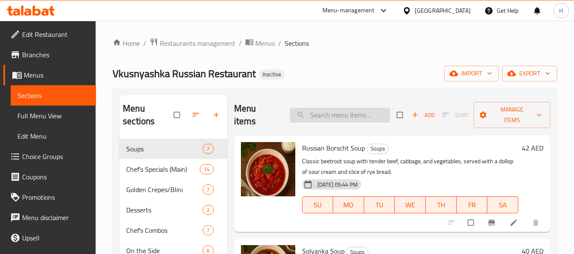
click at [334, 119] on input "search" at bounding box center [340, 115] width 100 height 15
paste input "Chicken Cutlets"
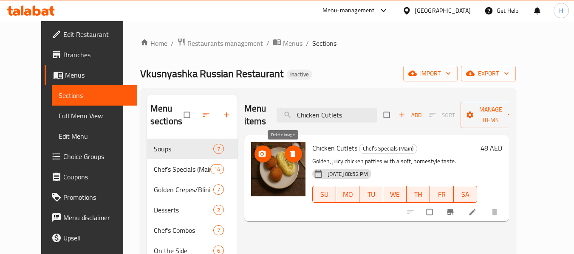
type input "Chicken Cutlets"
click at [288, 158] on icon "delete image" at bounding box center [292, 154] width 8 height 8
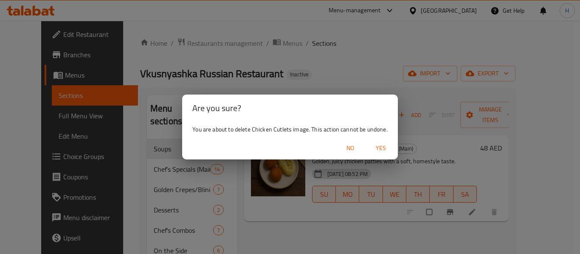
click at [376, 150] on span "Yes" at bounding box center [381, 148] width 20 height 11
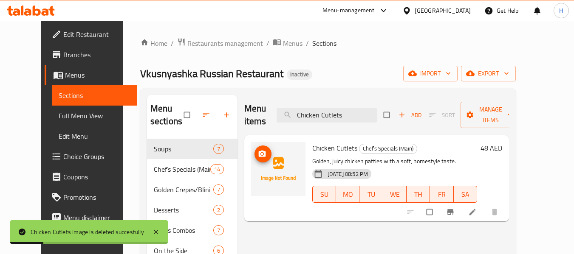
click at [260, 173] on img at bounding box center [278, 169] width 54 height 54
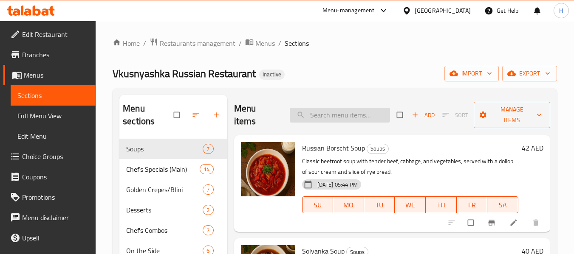
click at [331, 115] on input "search" at bounding box center [340, 115] width 100 height 15
paste input "Chicken Cutlets"
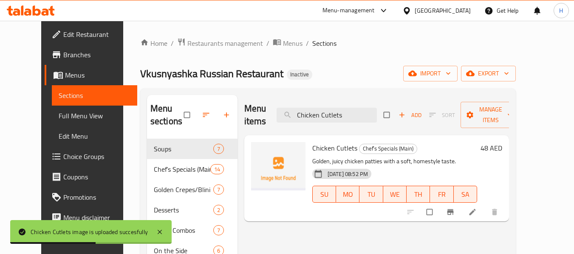
click at [327, 148] on span "Chicken Cutlets" at bounding box center [334, 148] width 45 height 13
copy h6 "Chicken Cutlets"
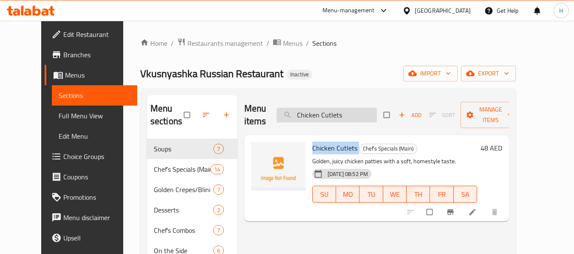
click at [348, 119] on input "Chicken Cutlets" at bounding box center [327, 115] width 100 height 15
paste input "Beef"
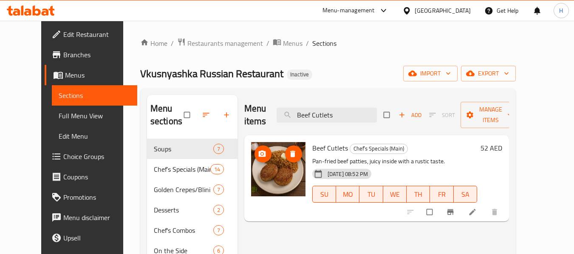
click at [271, 178] on img at bounding box center [278, 169] width 54 height 54
click at [261, 173] on div at bounding box center [278, 169] width 54 height 54
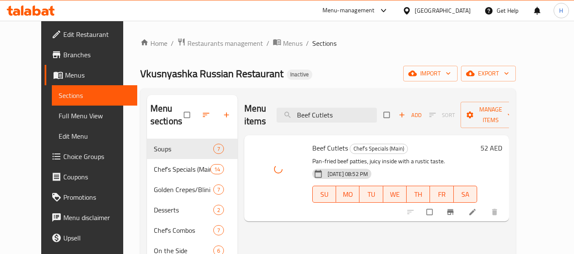
click at [319, 149] on span "Beef Cutlets" at bounding box center [330, 148] width 36 height 13
copy h6 "Beef Cutlets"
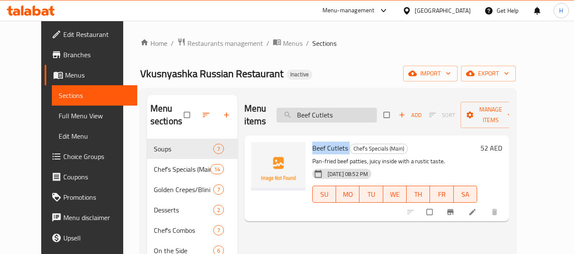
click at [321, 110] on input "Beef Cutlets" at bounding box center [327, 115] width 100 height 15
paste input "Grilled Salmon"
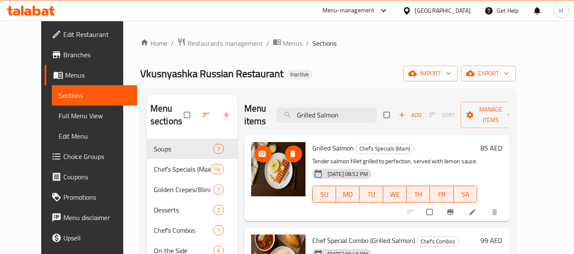
click at [268, 180] on img at bounding box center [278, 169] width 54 height 54
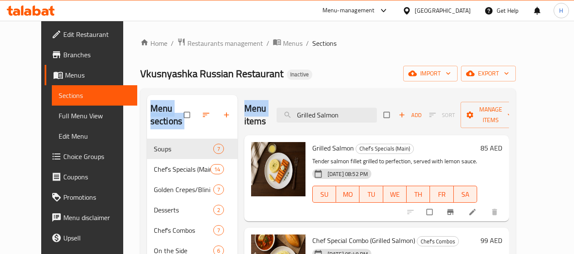
click at [255, 150] on div "Menu sections Soups 7 Chef’s Specials (Main) 14 Golden Crepes/Blini 7 Desserts …" at bounding box center [328, 222] width 362 height 254
click at [263, 187] on div at bounding box center [278, 169] width 54 height 54
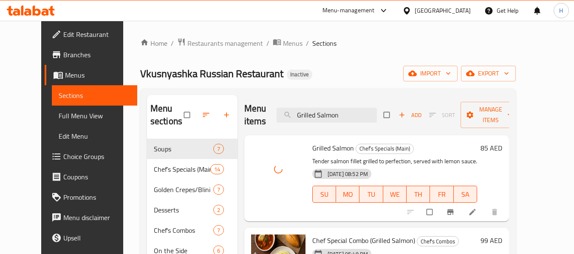
click at [319, 147] on span "Grilled Salmon" at bounding box center [333, 148] width 42 height 13
copy h6 "Grilled Salmon"
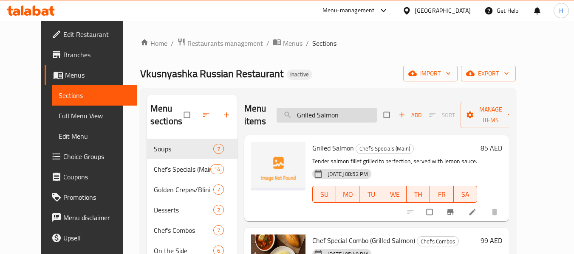
click at [325, 121] on input "Grilled Salmon" at bounding box center [327, 115] width 100 height 15
paste input "Tefteli Meatballs"
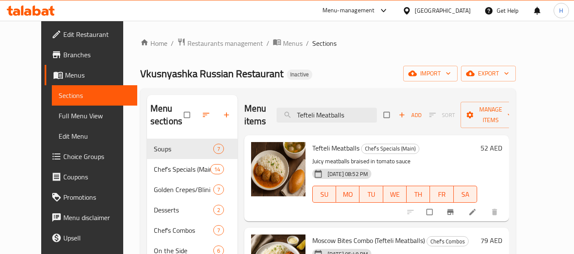
type input "Tefteli Meatballs"
click at [318, 149] on span "Tefteli Meatballs" at bounding box center [335, 148] width 47 height 13
copy h6 "Tefteli Meatballs"
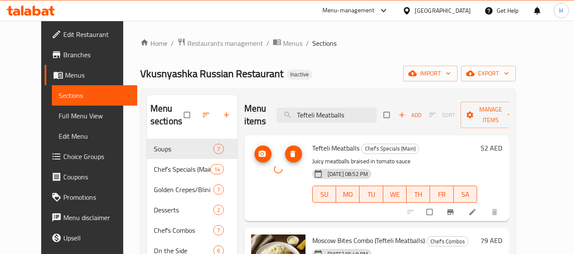
click at [273, 184] on div at bounding box center [278, 169] width 54 height 54
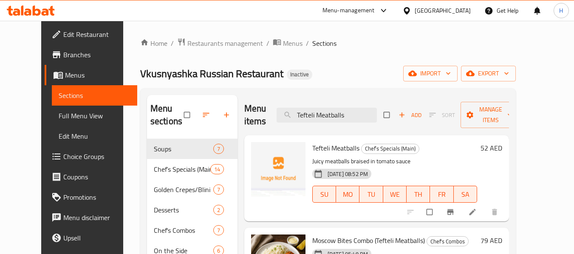
click at [65, 36] on span "Edit Restaurant" at bounding box center [96, 34] width 67 height 10
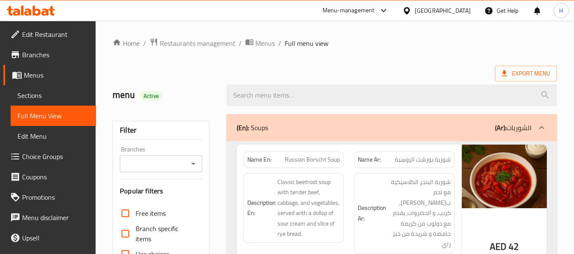
click at [44, 33] on span "Edit Restaurant" at bounding box center [55, 34] width 67 height 10
